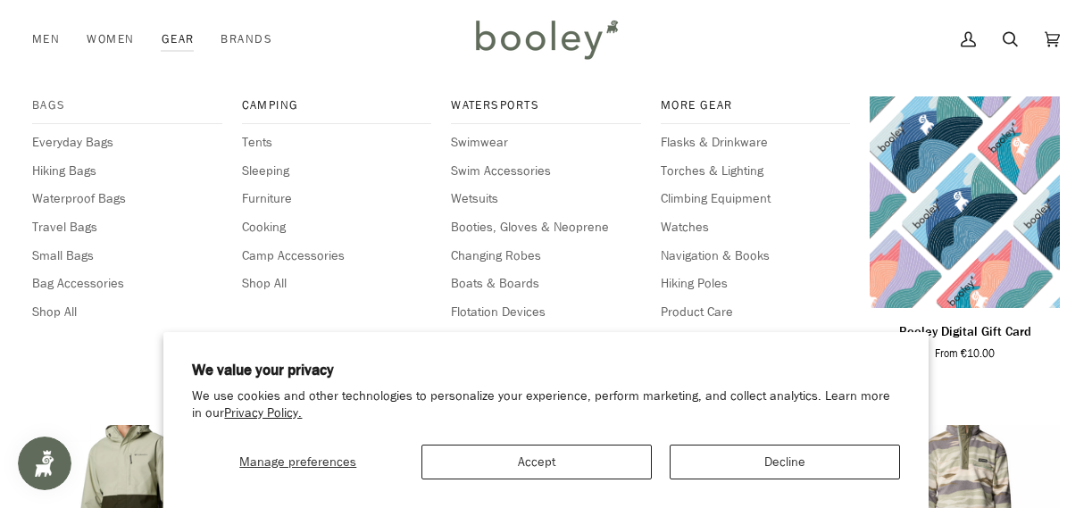
click at [41, 102] on span "Bags" at bounding box center [127, 105] width 190 height 18
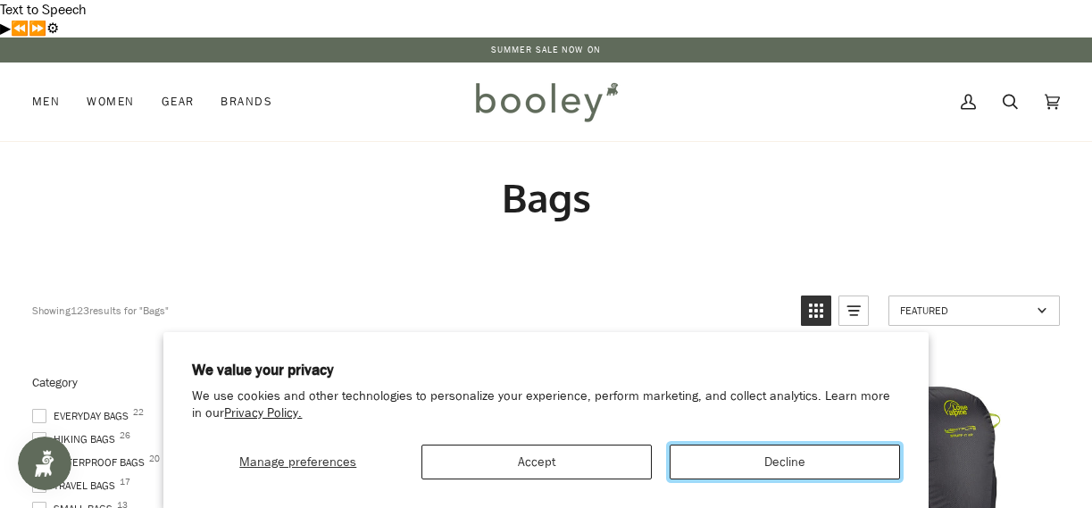
click at [737, 469] on button "Decline" at bounding box center [784, 461] width 230 height 35
click at [723, 469] on button "Decline" at bounding box center [784, 461] width 230 height 35
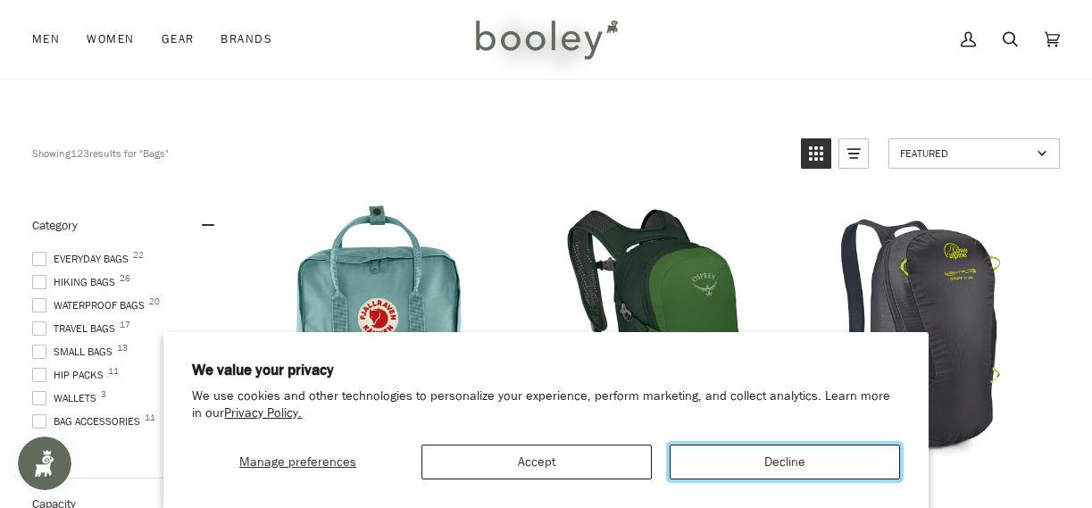
scroll to position [158, 0]
click at [696, 451] on button "Decline" at bounding box center [784, 461] width 230 height 35
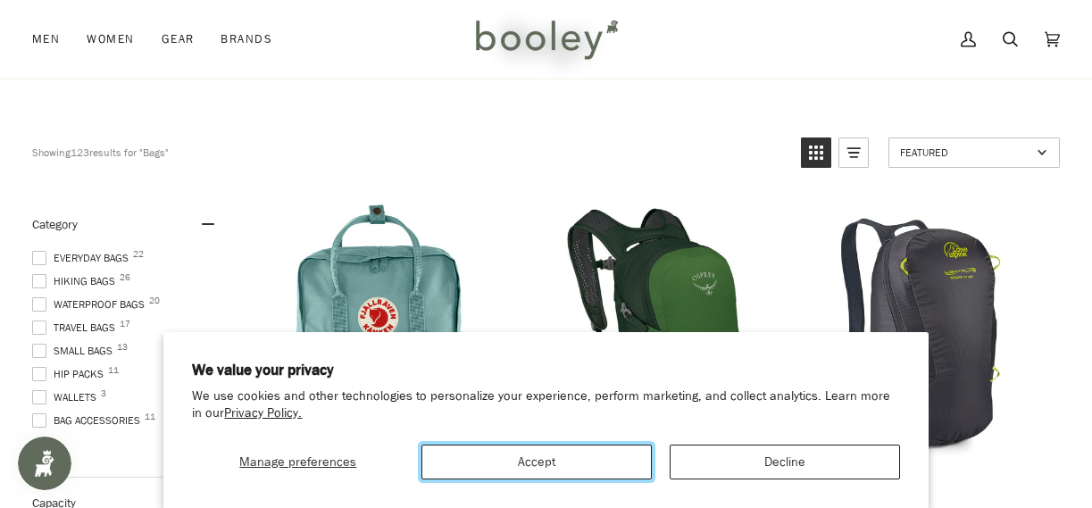
click at [583, 465] on button "Accept" at bounding box center [536, 461] width 230 height 35
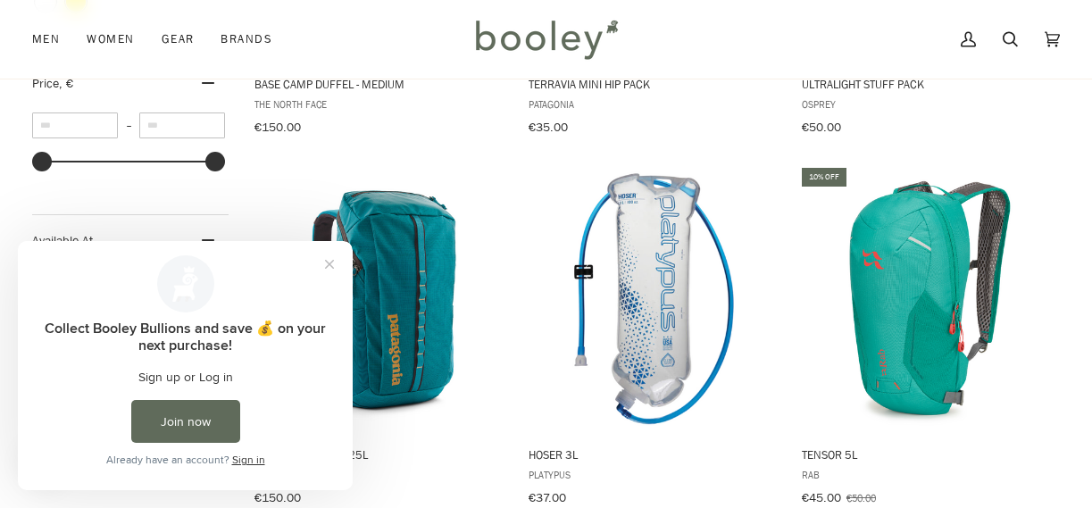
scroll to position [0, 0]
click at [331, 257] on button "Close prompt" at bounding box center [329, 264] width 32 height 32
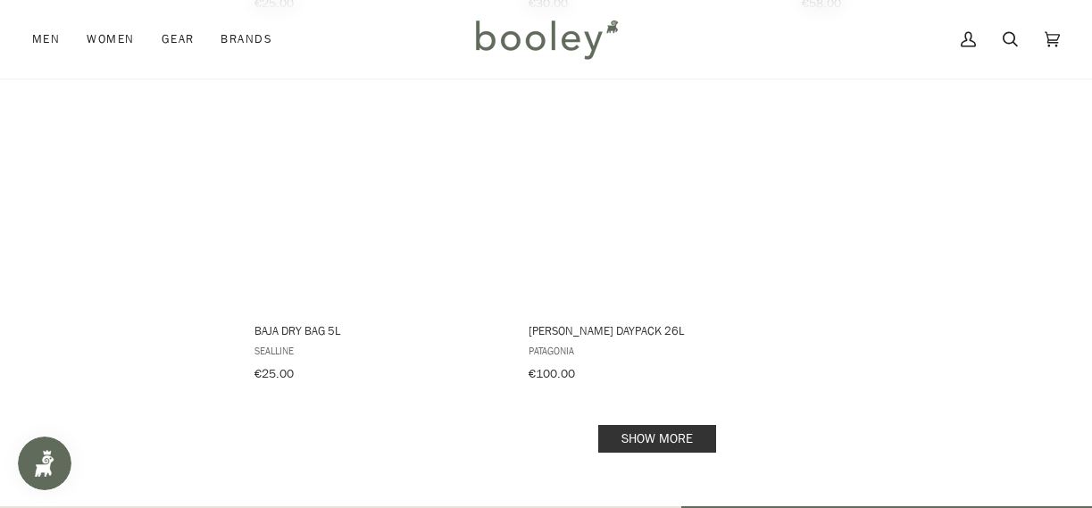
scroll to position [2548, 0]
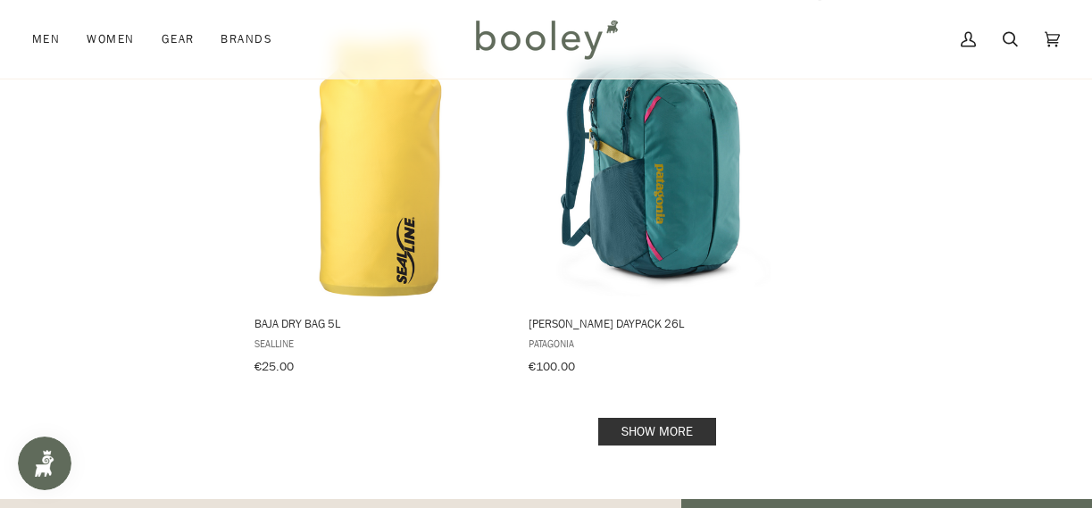
click at [637, 418] on link "Show more" at bounding box center [657, 432] width 118 height 28
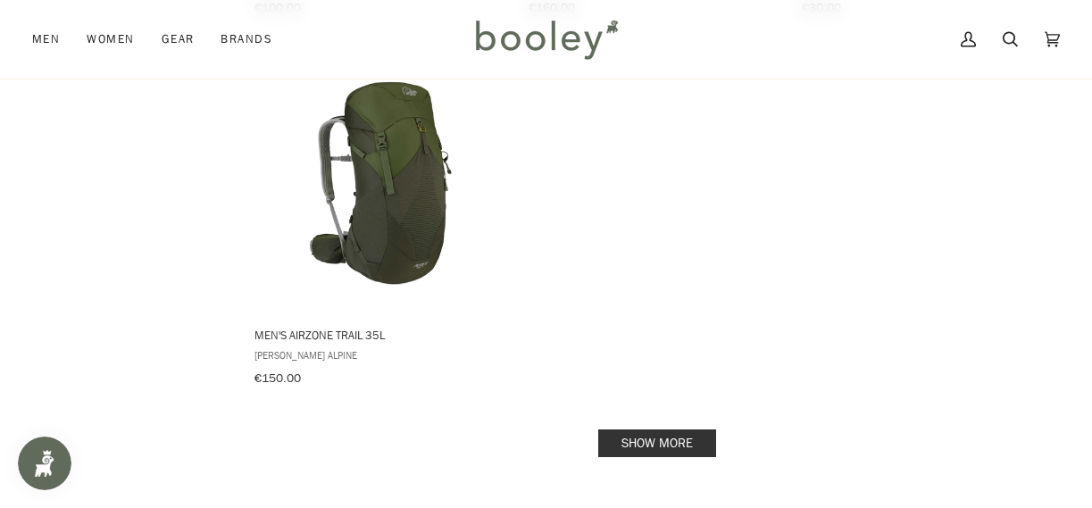
scroll to position [5158, 0]
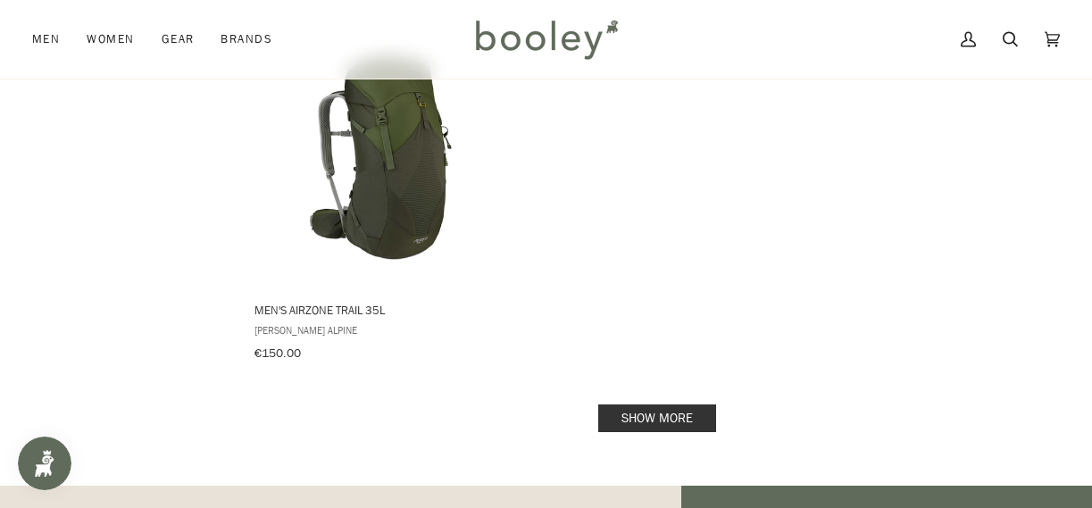
click at [611, 404] on link "Show more" at bounding box center [657, 418] width 118 height 28
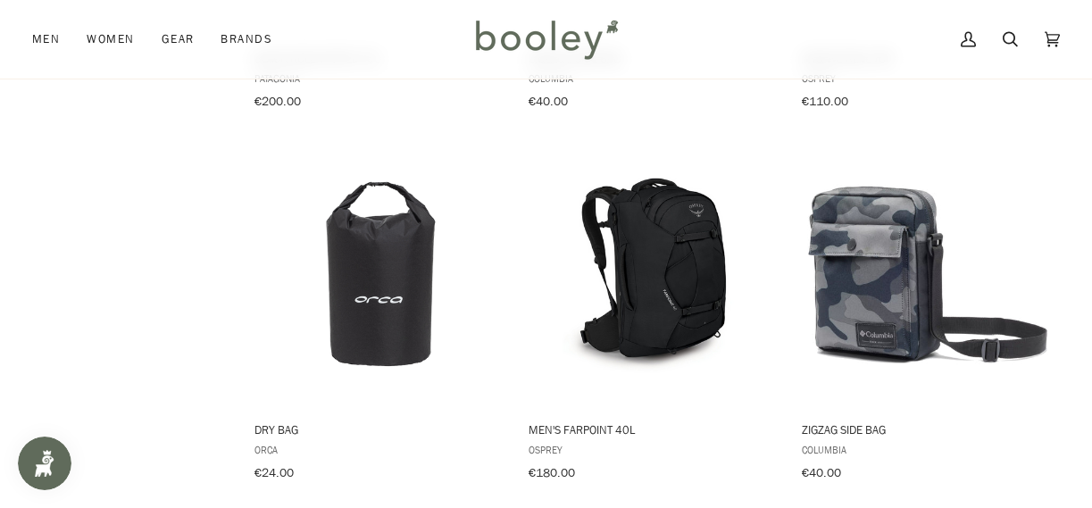
scroll to position [7270, 0]
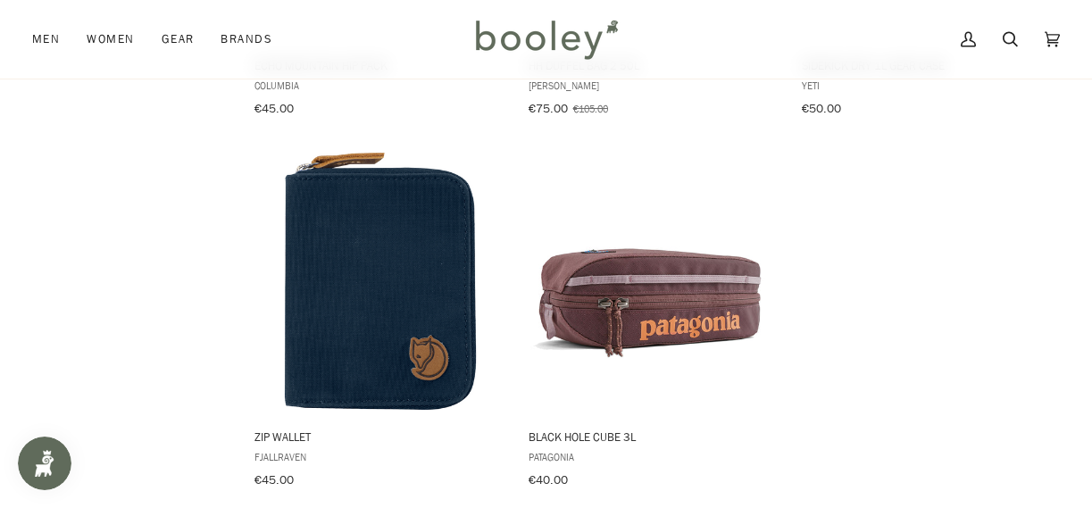
scroll to position [9855, 0]
